Goal: Find specific page/section: Find specific page/section

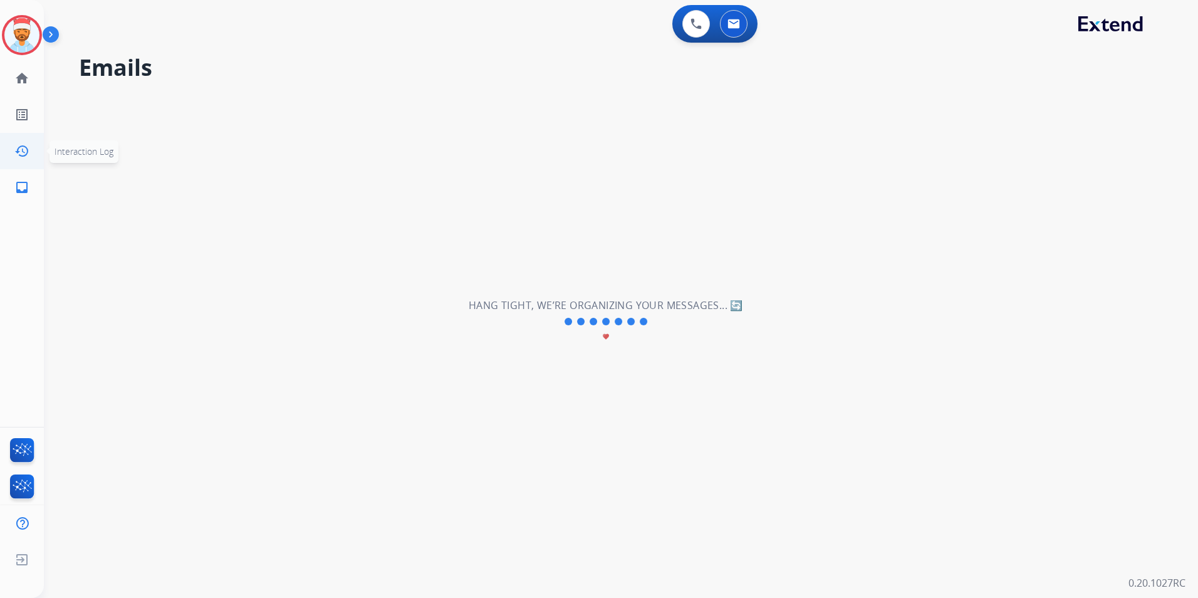
click at [26, 148] on mat-icon "history" at bounding box center [21, 150] width 15 height 15
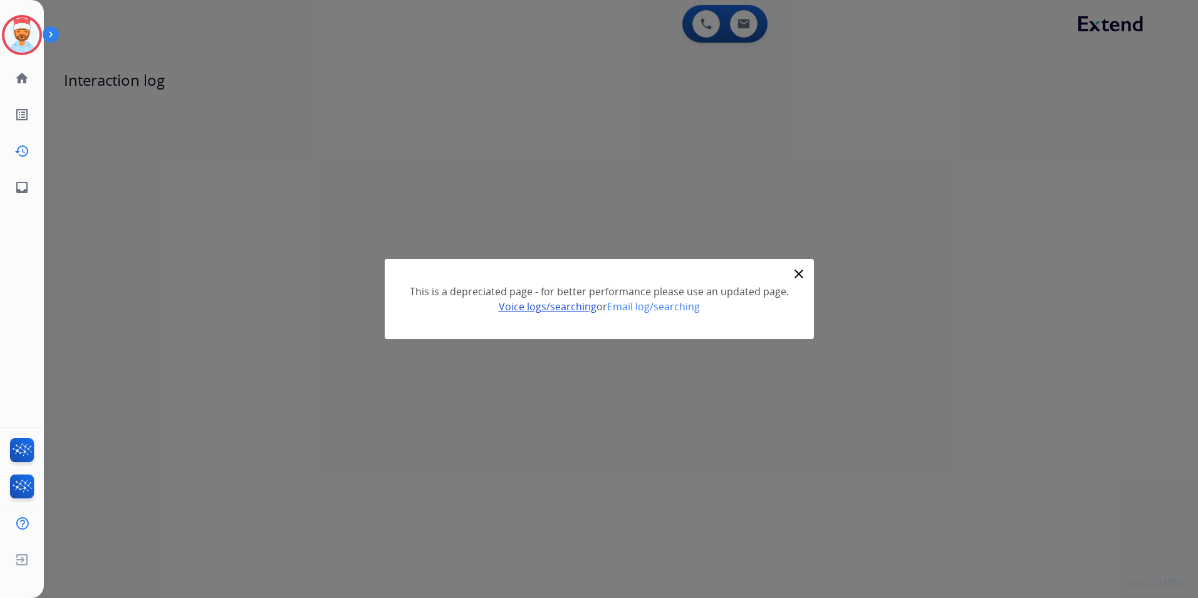
click at [551, 307] on link "Voice logs/searching" at bounding box center [548, 306] width 98 height 14
